Goal: Information Seeking & Learning: Learn about a topic

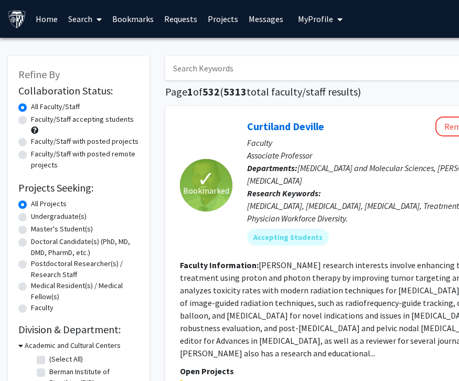
click at [100, 19] on icon at bounding box center [98, 19] width 5 height 8
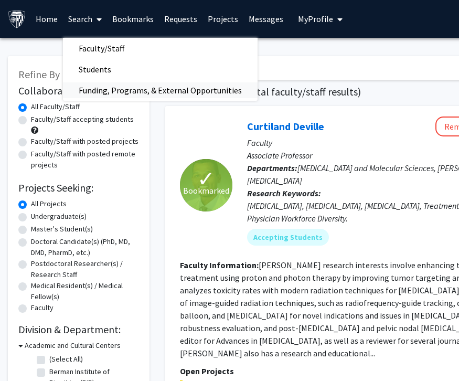
click at [107, 88] on span "Funding, Programs, & External Opportunities" at bounding box center [160, 90] width 195 height 21
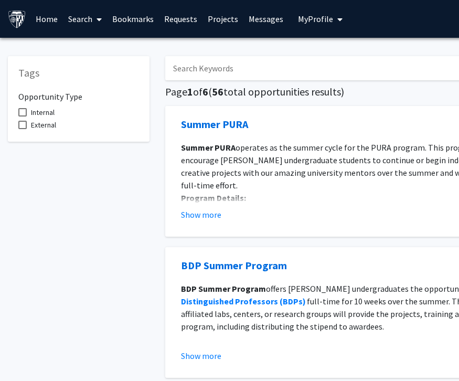
click at [196, 234] on div "Summer PURA See More Info Summer PURA operates as the summer cycle for the PURA…" at bounding box center [393, 171] width 456 height 131
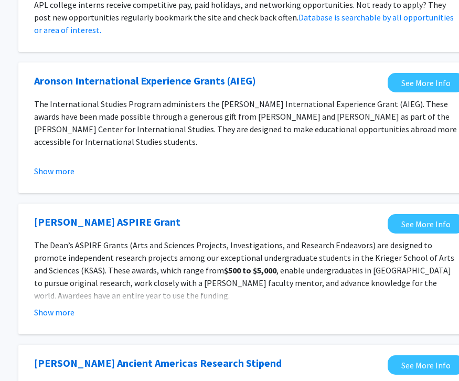
scroll to position [881, 147]
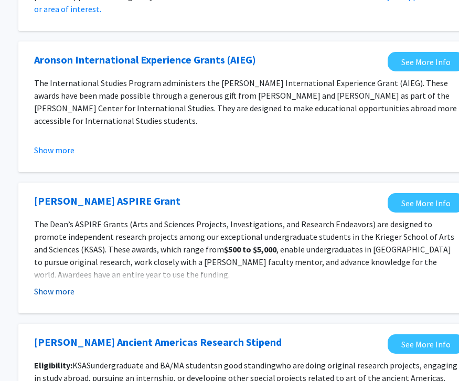
click at [57, 289] on button "Show more" at bounding box center [54, 291] width 40 height 13
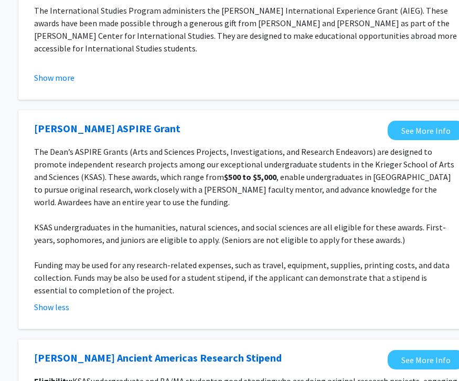
scroll to position [965, 147]
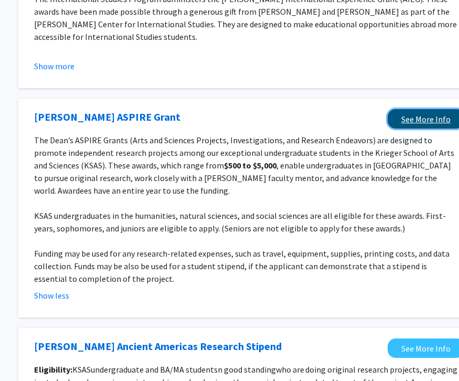
click at [433, 117] on link "See More Info" at bounding box center [426, 118] width 77 height 19
